Goal: Task Accomplishment & Management: Use online tool/utility

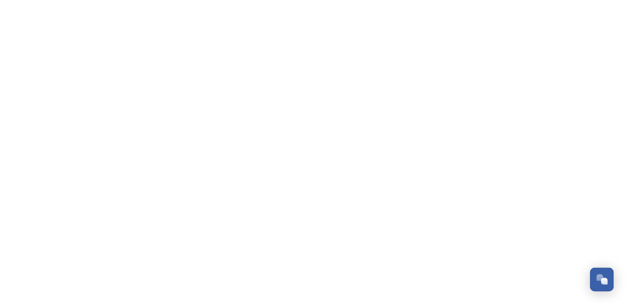
scroll to position [3184, 0]
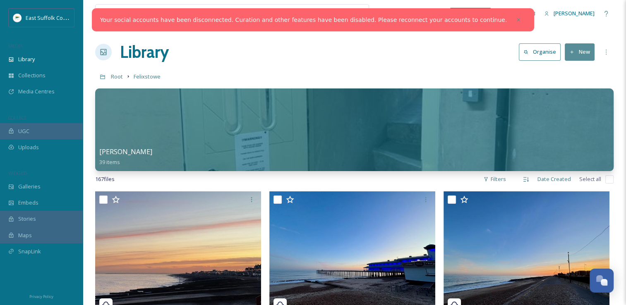
click at [511, 20] on div at bounding box center [518, 19] width 15 height 15
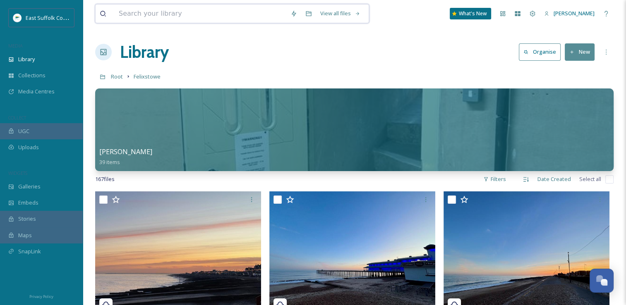
click at [246, 12] on input at bounding box center [201, 14] width 172 height 18
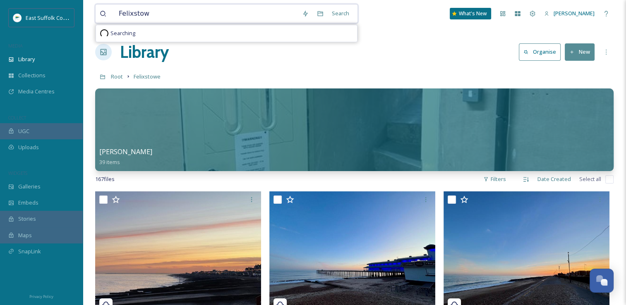
type input "Felixstowe"
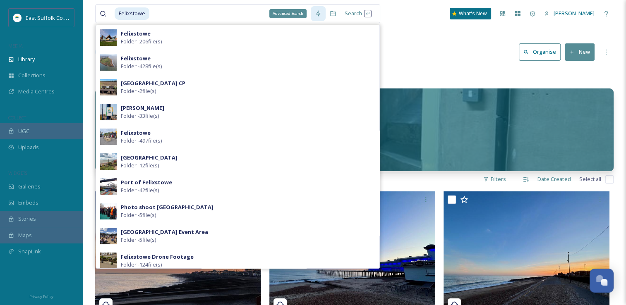
click at [318, 16] on div "Advanced Search" at bounding box center [318, 13] width 15 height 15
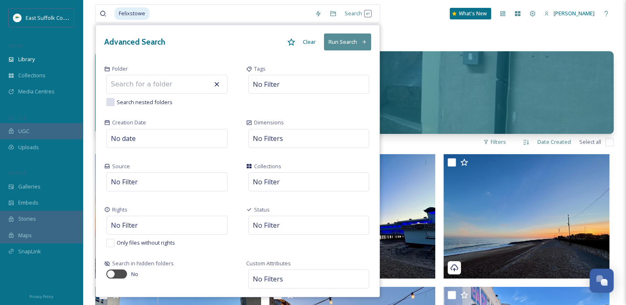
scroll to position [0, 0]
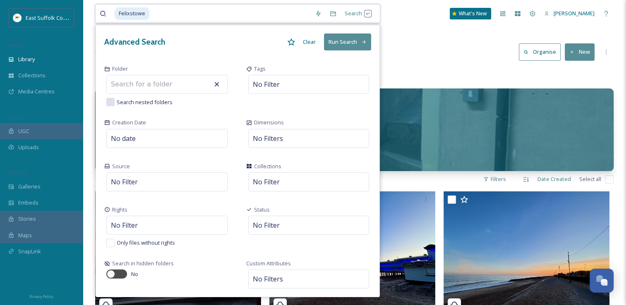
click at [339, 47] on button "Run Search" at bounding box center [347, 42] width 47 height 17
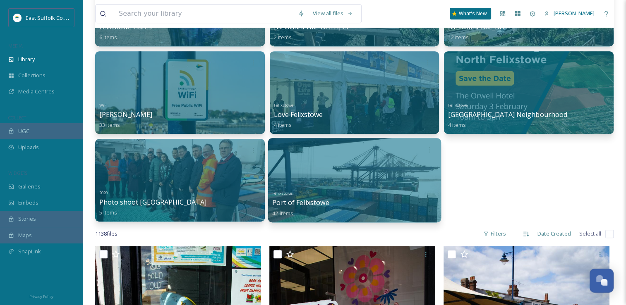
scroll to position [248, 0]
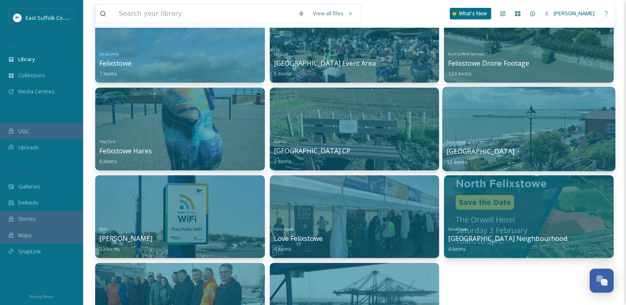
click at [532, 129] on div at bounding box center [528, 129] width 173 height 84
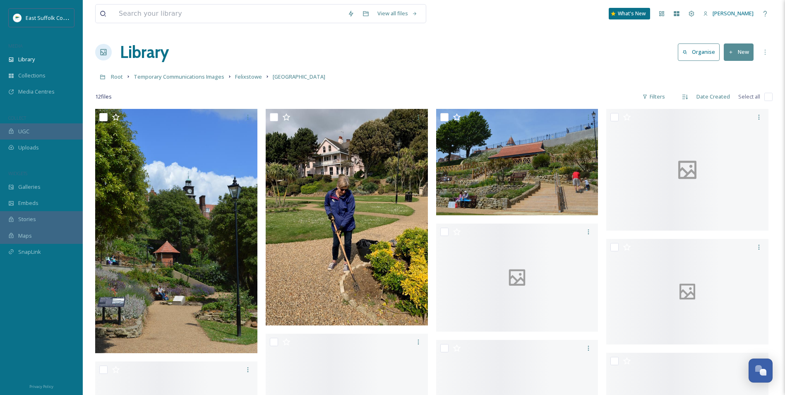
scroll to position [3147, 0]
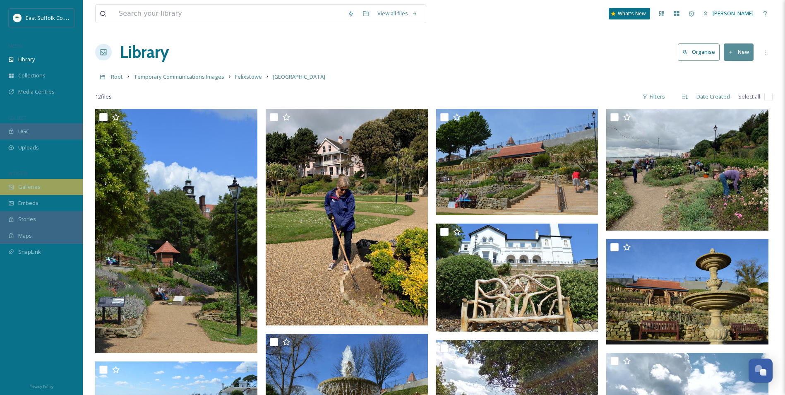
click at [31, 189] on span "Galleries" at bounding box center [29, 187] width 22 height 8
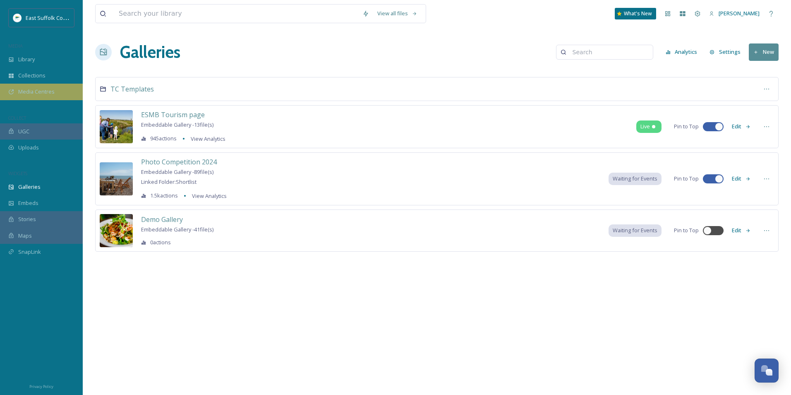
click at [41, 96] on div "Media Centres" at bounding box center [41, 92] width 83 height 16
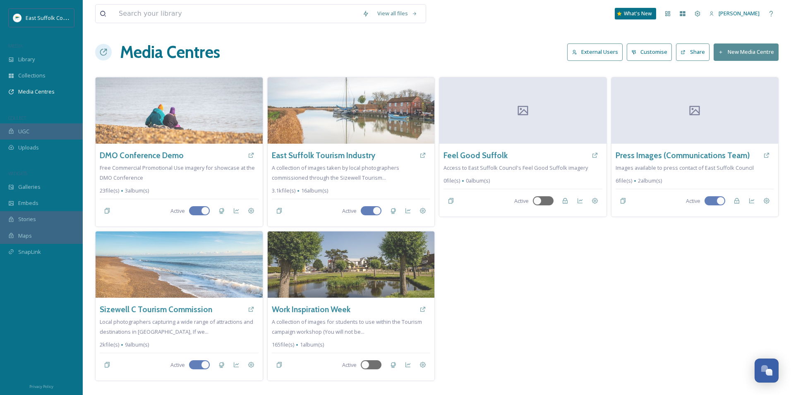
click at [581, 49] on button "External Users" at bounding box center [594, 51] width 55 height 17
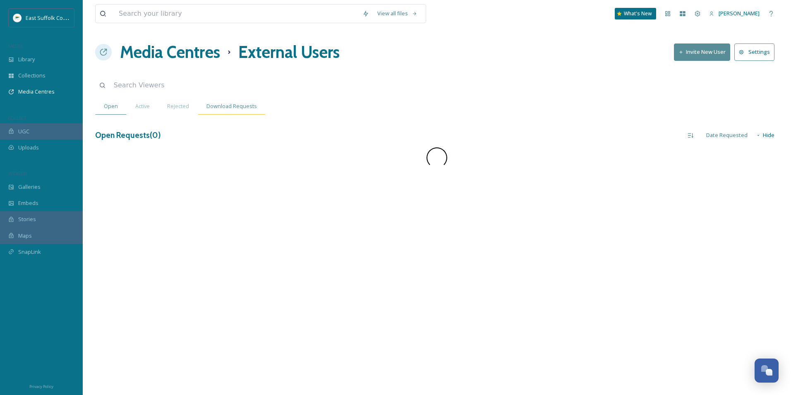
click at [228, 106] on span "Download Requests" at bounding box center [231, 106] width 50 height 8
click at [632, 132] on div "All Requests Group By User Group By Media Centre All Requests Group By User More" at bounding box center [719, 135] width 120 height 17
click at [632, 132] on span "Group By User" at bounding box center [724, 134] width 36 height 8
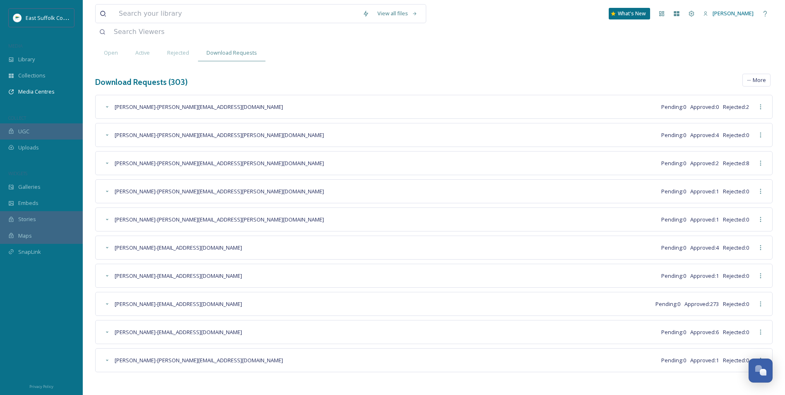
scroll to position [3147, 0]
click at [109, 305] on icon at bounding box center [107, 332] width 7 height 7
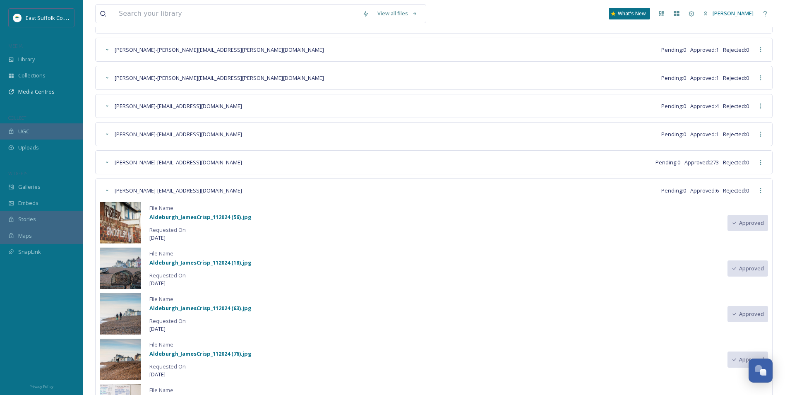
scroll to position [242, 0]
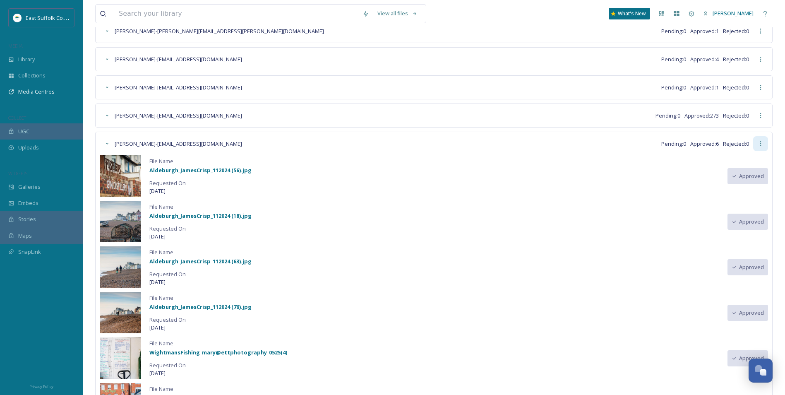
click at [632, 147] on div at bounding box center [760, 143] width 15 height 15
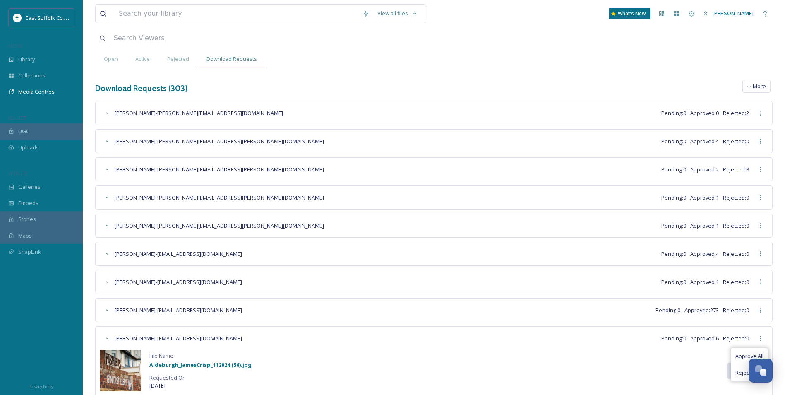
scroll to position [0, 0]
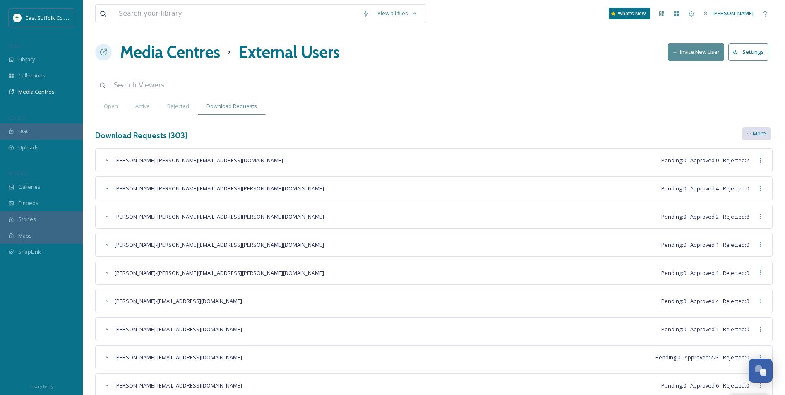
click at [632, 136] on span "More" at bounding box center [759, 134] width 13 height 8
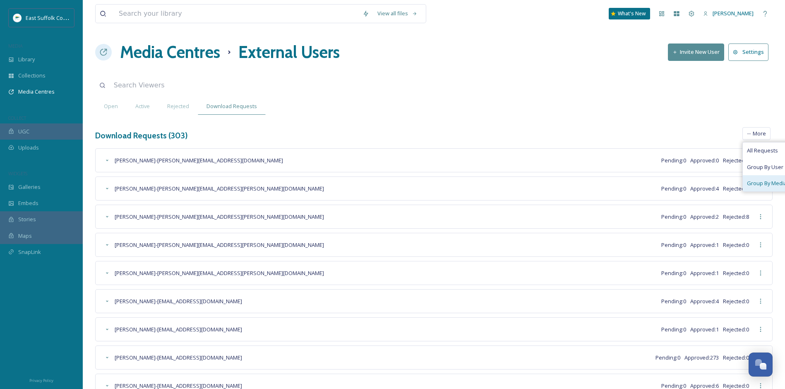
click at [632, 178] on div "Group By Media Centre" at bounding box center [776, 183] width 66 height 16
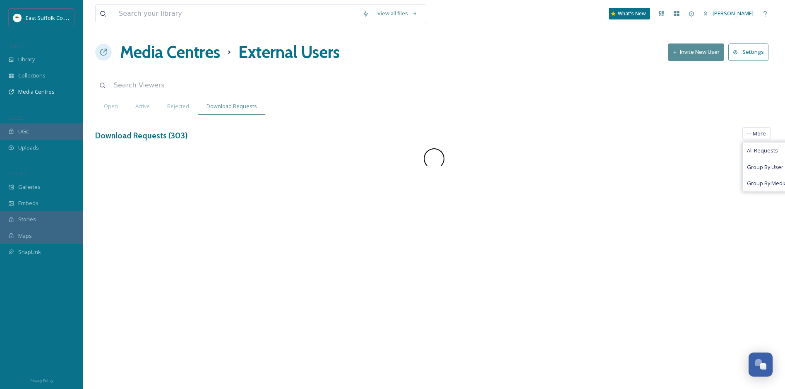
click at [486, 94] on div "View all files What's New [PERSON_NAME] Media Centres External Users Invite New…" at bounding box center [434, 194] width 702 height 389
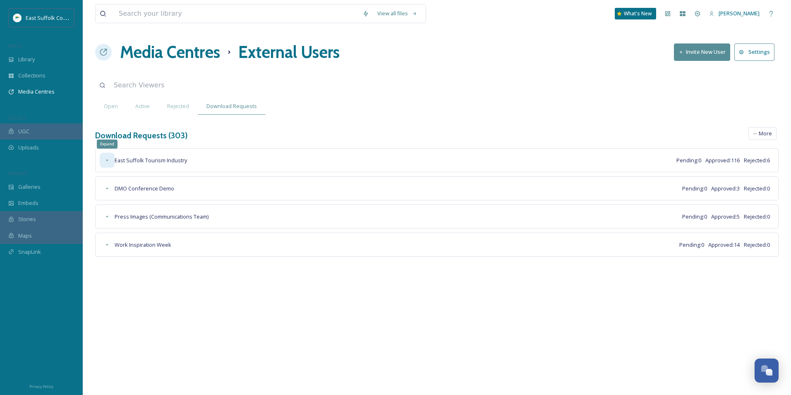
click at [106, 161] on icon at bounding box center [107, 160] width 7 height 7
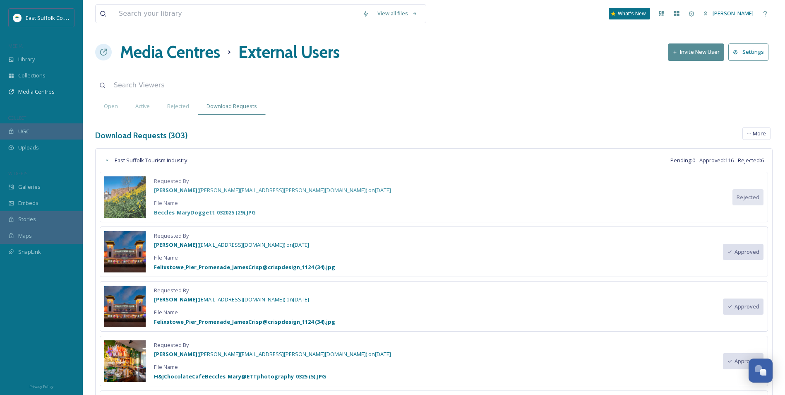
drag, startPoint x: 442, startPoint y: 258, endPoint x: 455, endPoint y: 54, distance: 204.5
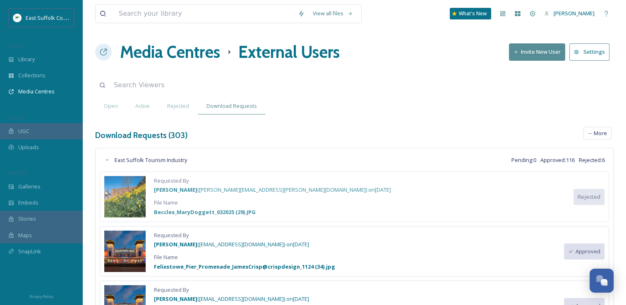
scroll to position [3168, 0]
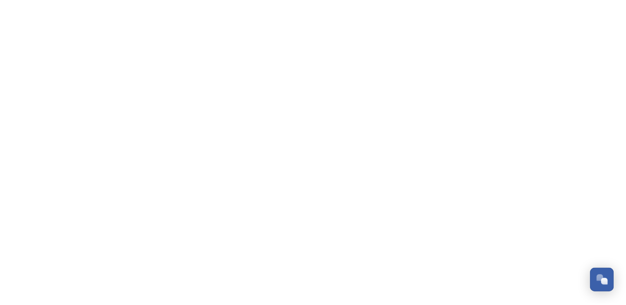
scroll to position [3185, 0]
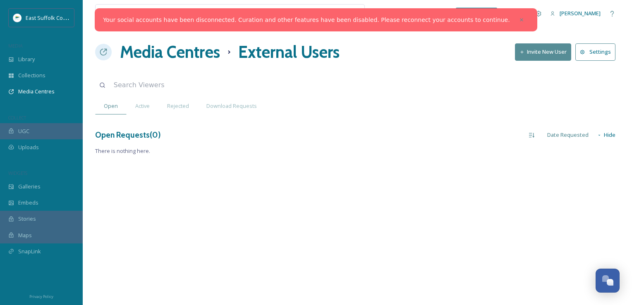
click at [514, 14] on div at bounding box center [521, 19] width 15 height 15
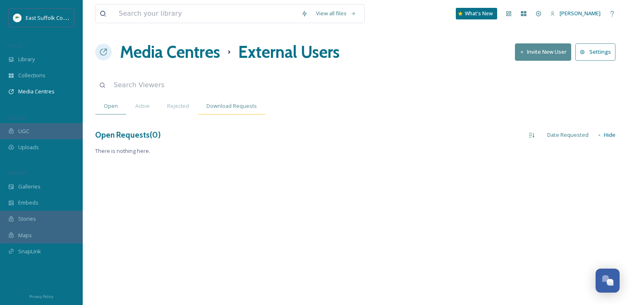
click at [235, 101] on div "Download Requests" at bounding box center [232, 106] width 68 height 17
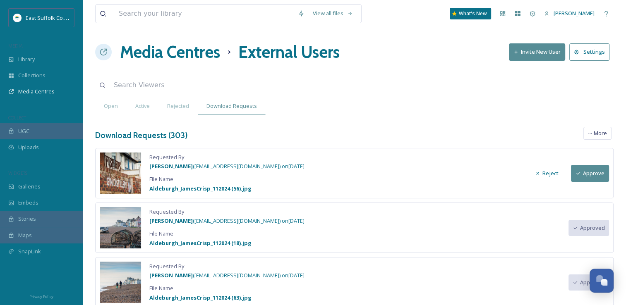
click at [596, 177] on button "Approve" at bounding box center [590, 173] width 38 height 17
